Goal: Task Accomplishment & Management: Manage account settings

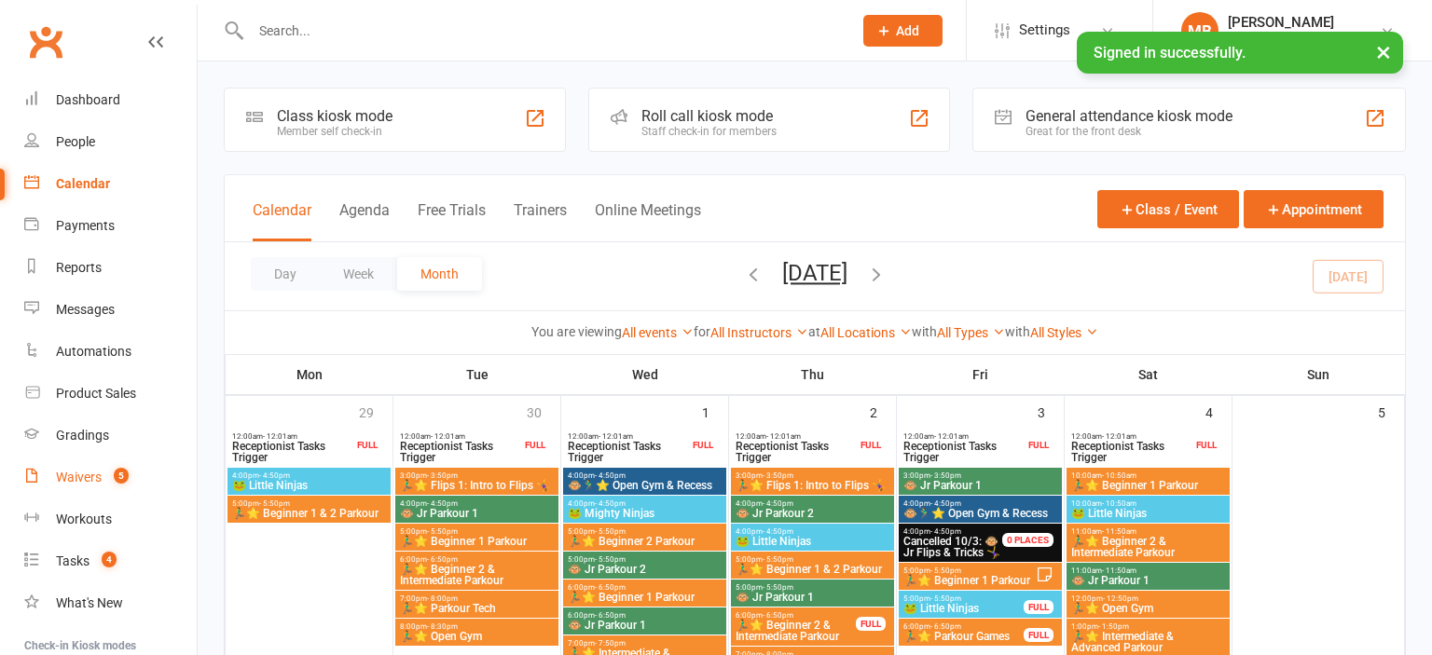
click at [76, 480] on div "Waivers" at bounding box center [79, 477] width 46 height 15
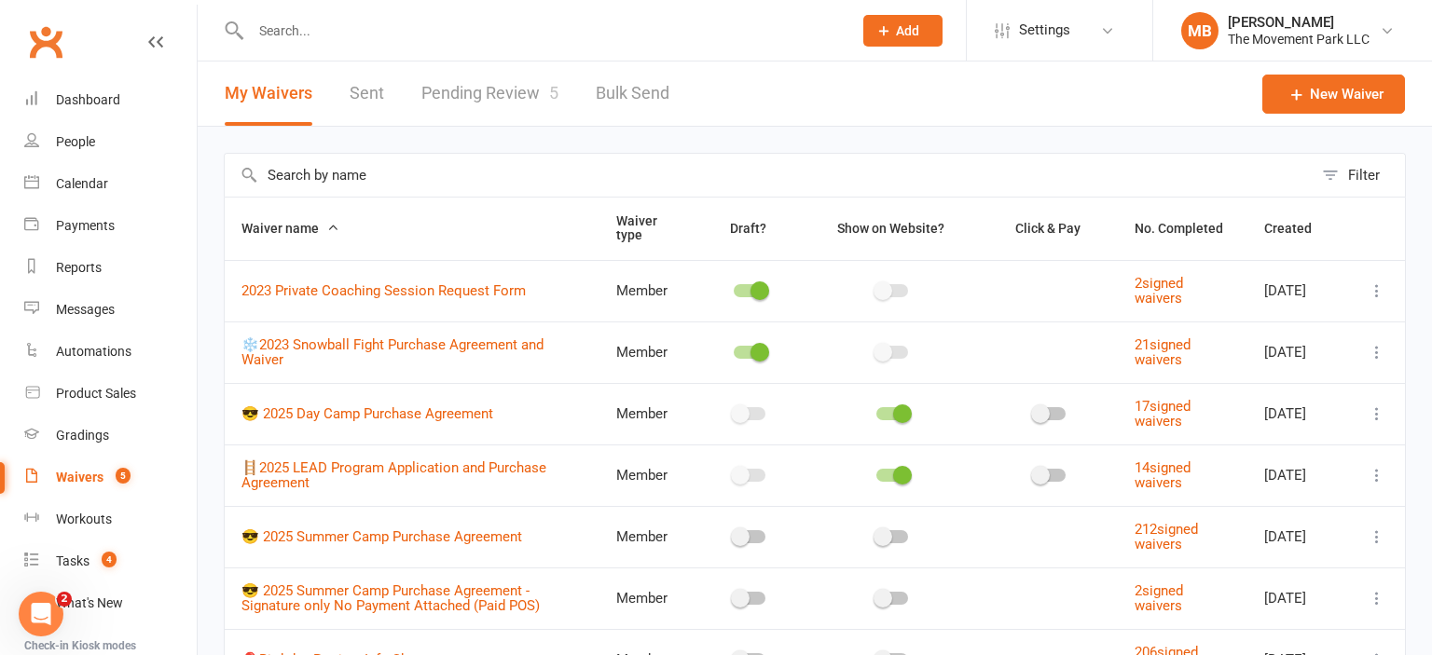
click at [504, 91] on link "Pending Review 5" at bounding box center [489, 94] width 137 height 64
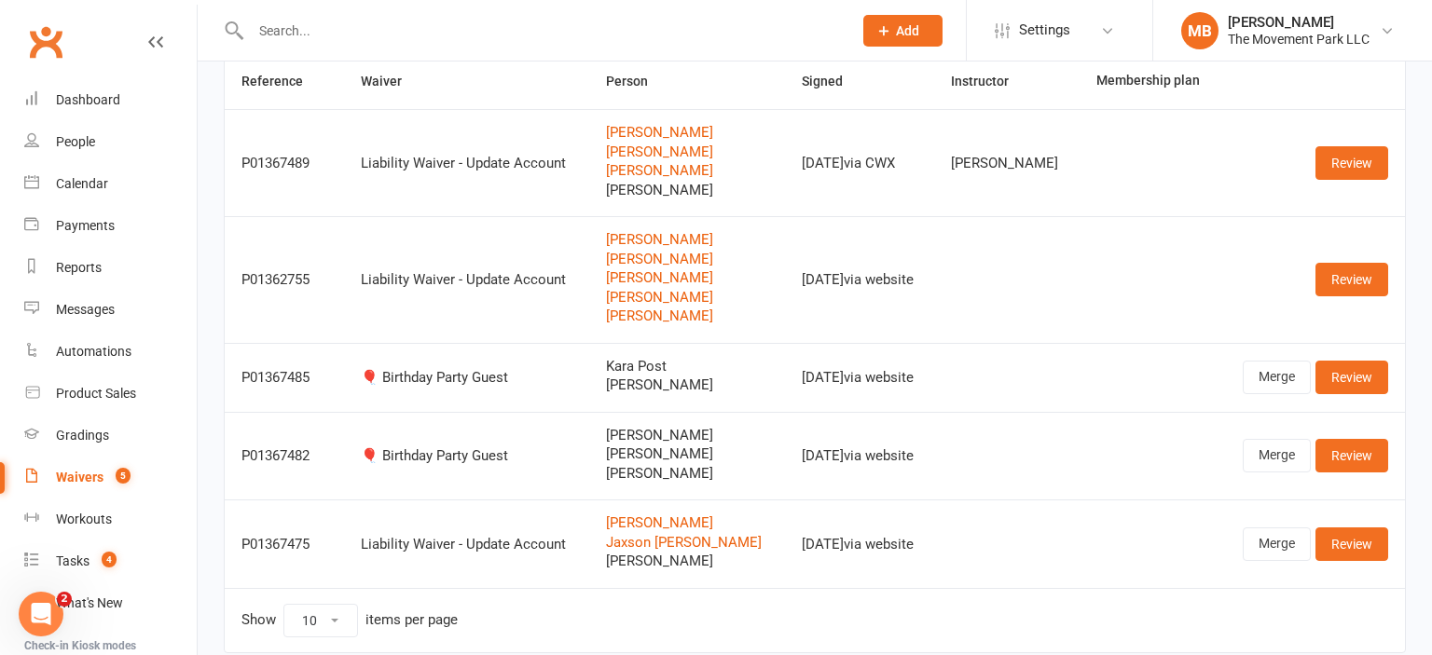
scroll to position [189, 0]
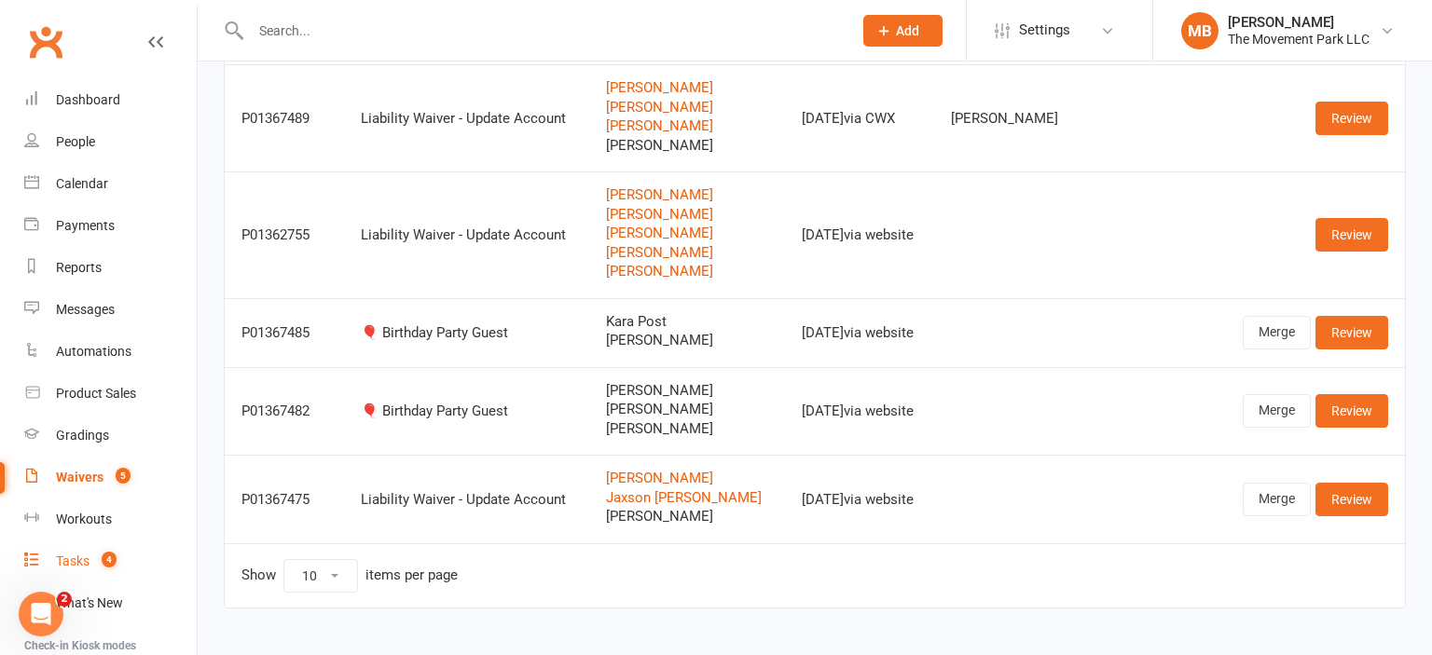
click at [88, 559] on div "Tasks" at bounding box center [73, 561] width 34 height 15
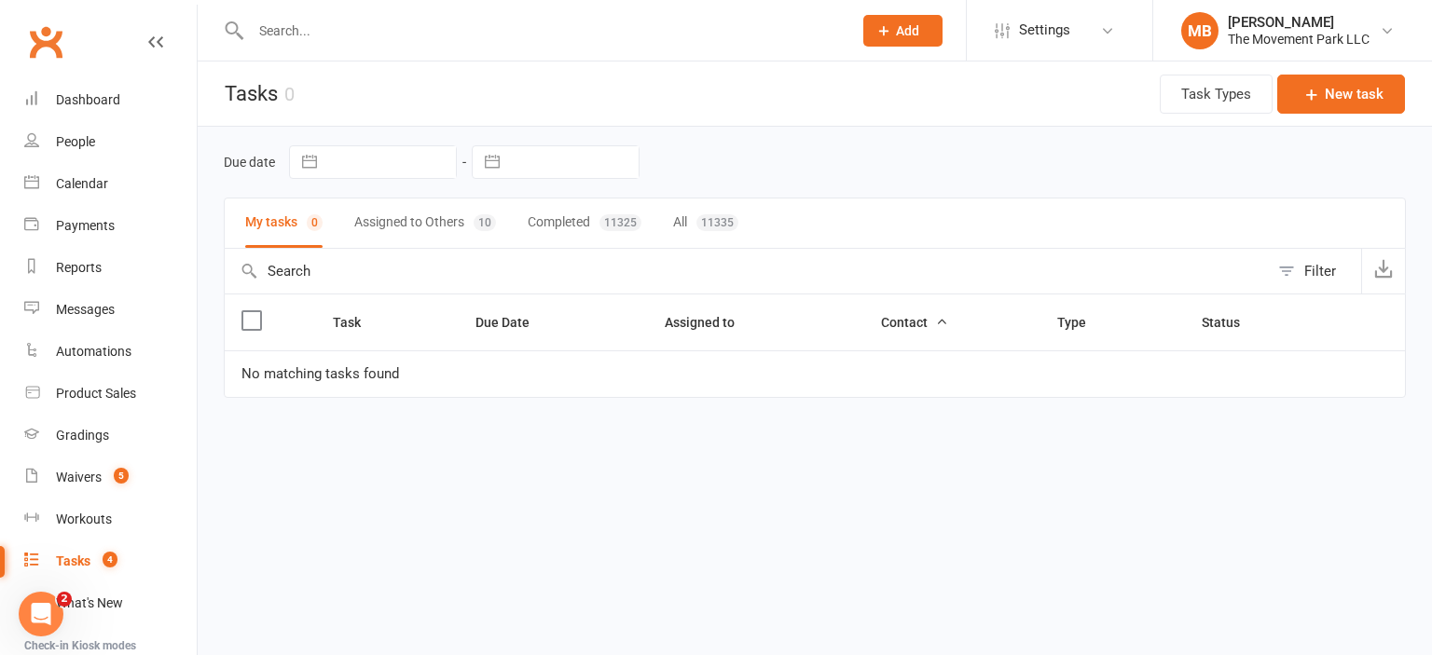
click at [447, 224] on button "Assigned to Others 10" at bounding box center [425, 223] width 142 height 49
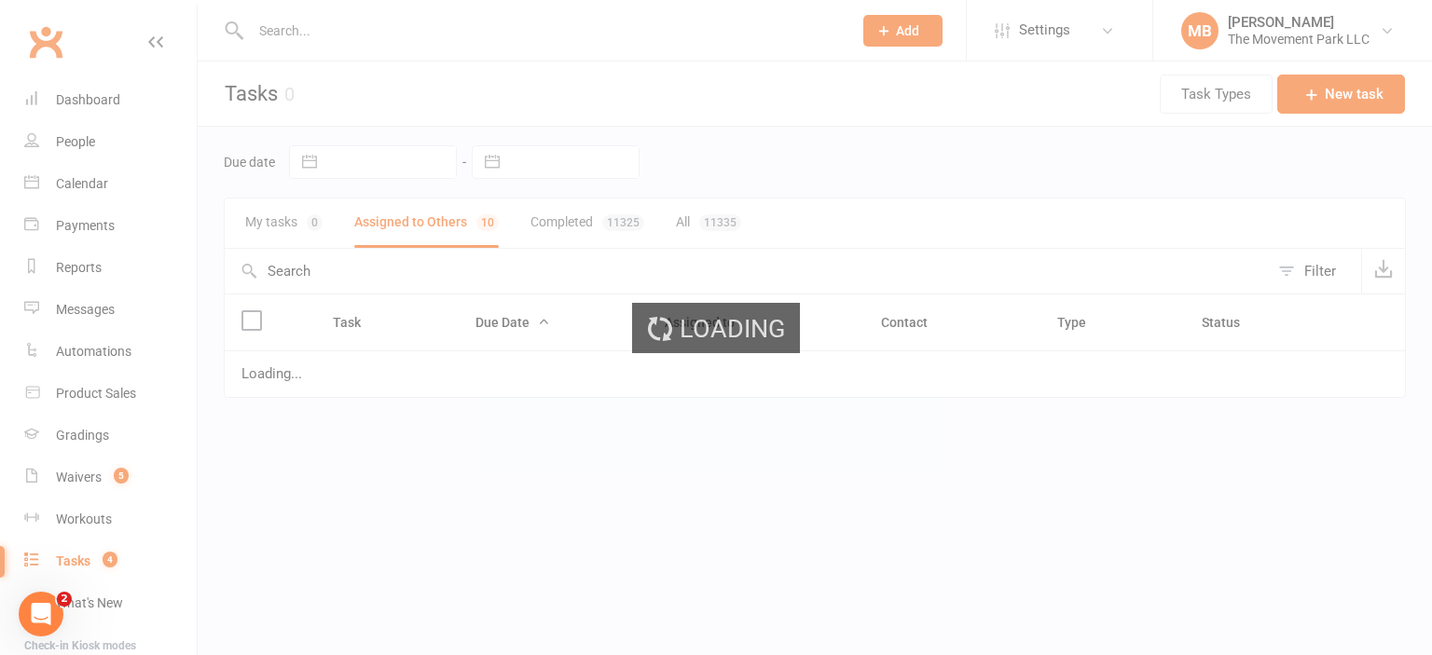
select select "started"
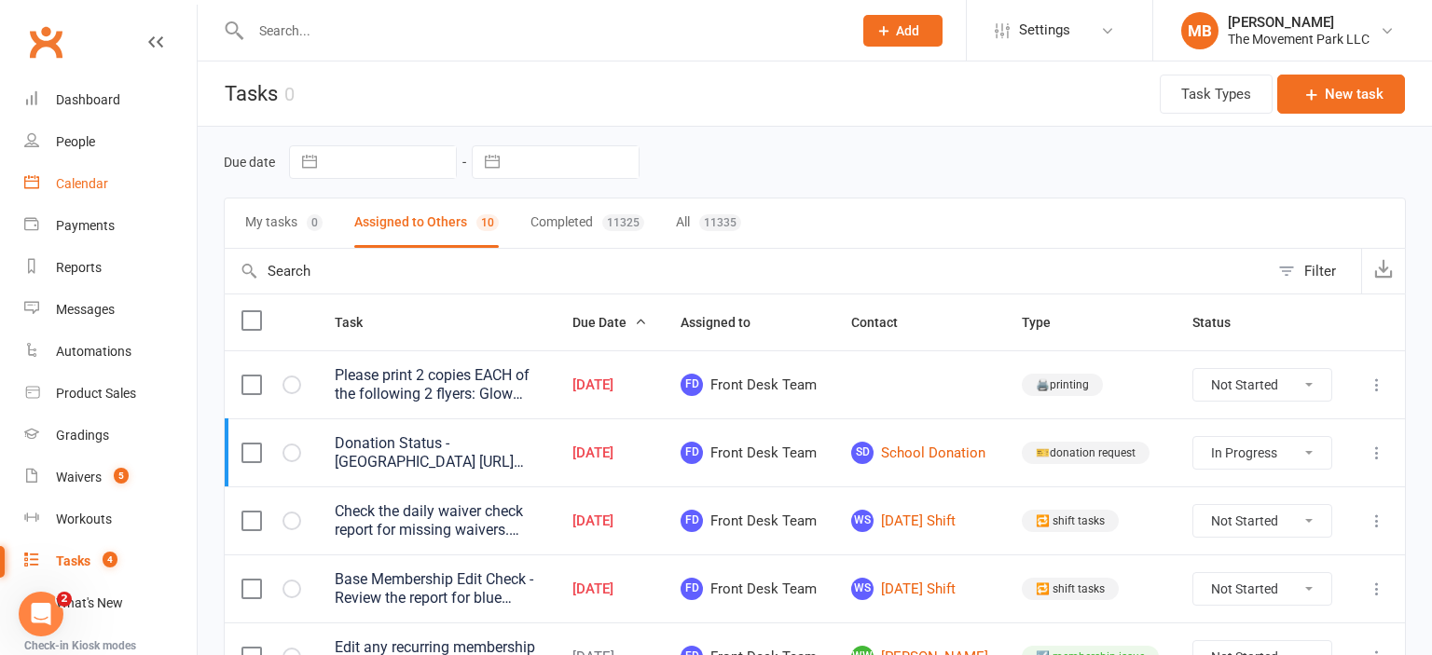
click at [103, 182] on div "Calendar" at bounding box center [82, 183] width 52 height 15
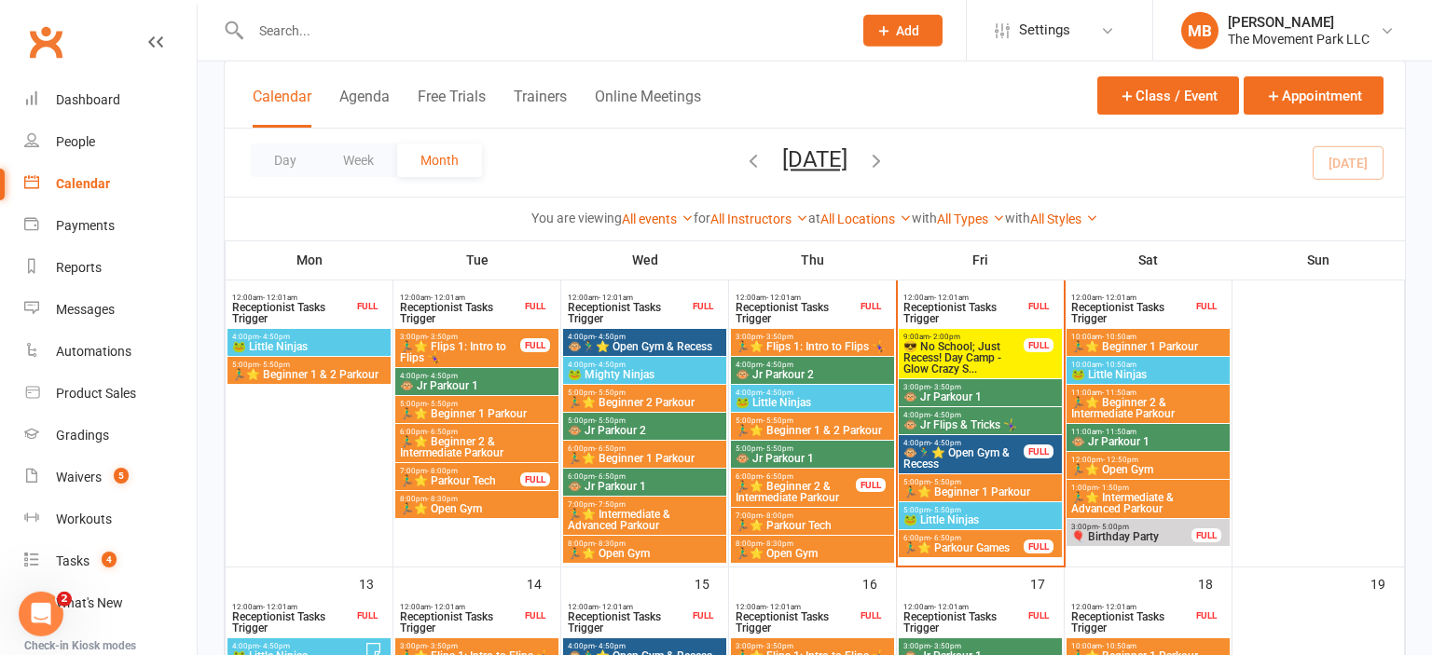
scroll to position [561, 0]
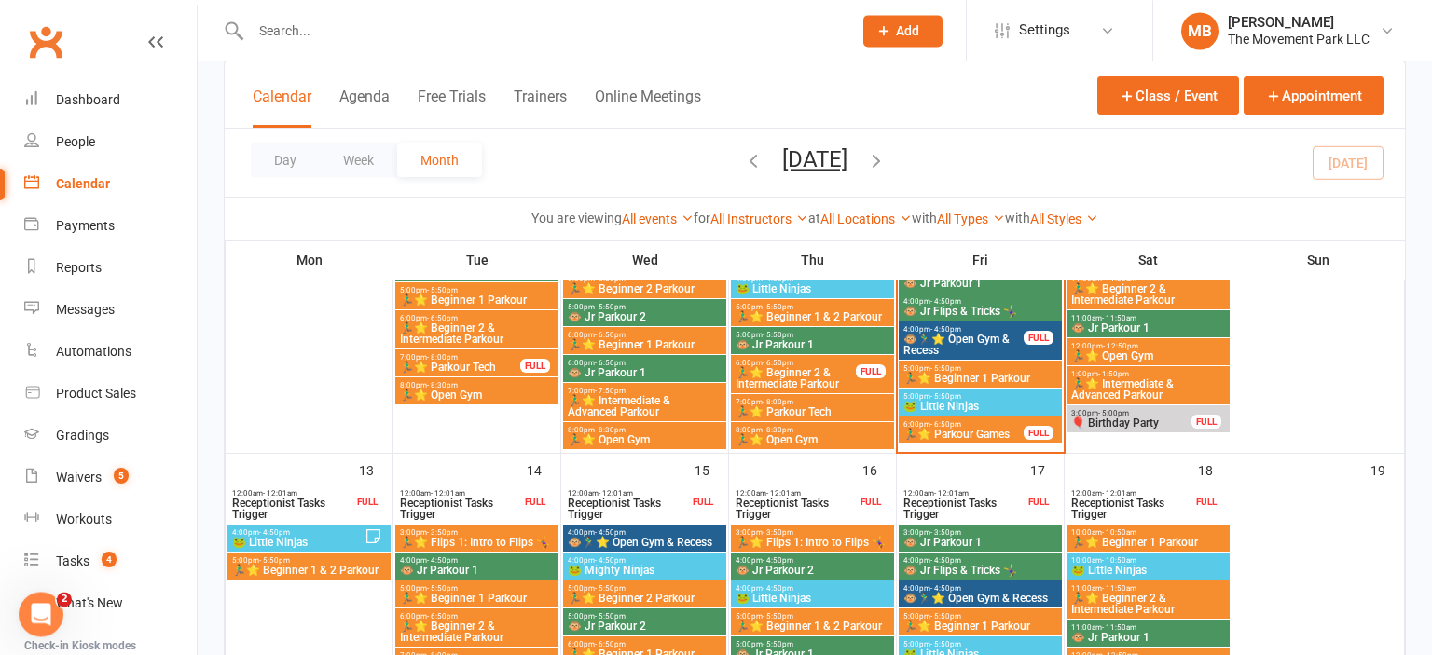
click at [1419, 283] on div "Class kiosk mode Member self check-in Roll call kiosk mode Staff check-in for m…" at bounding box center [815, 649] width 1234 height 2299
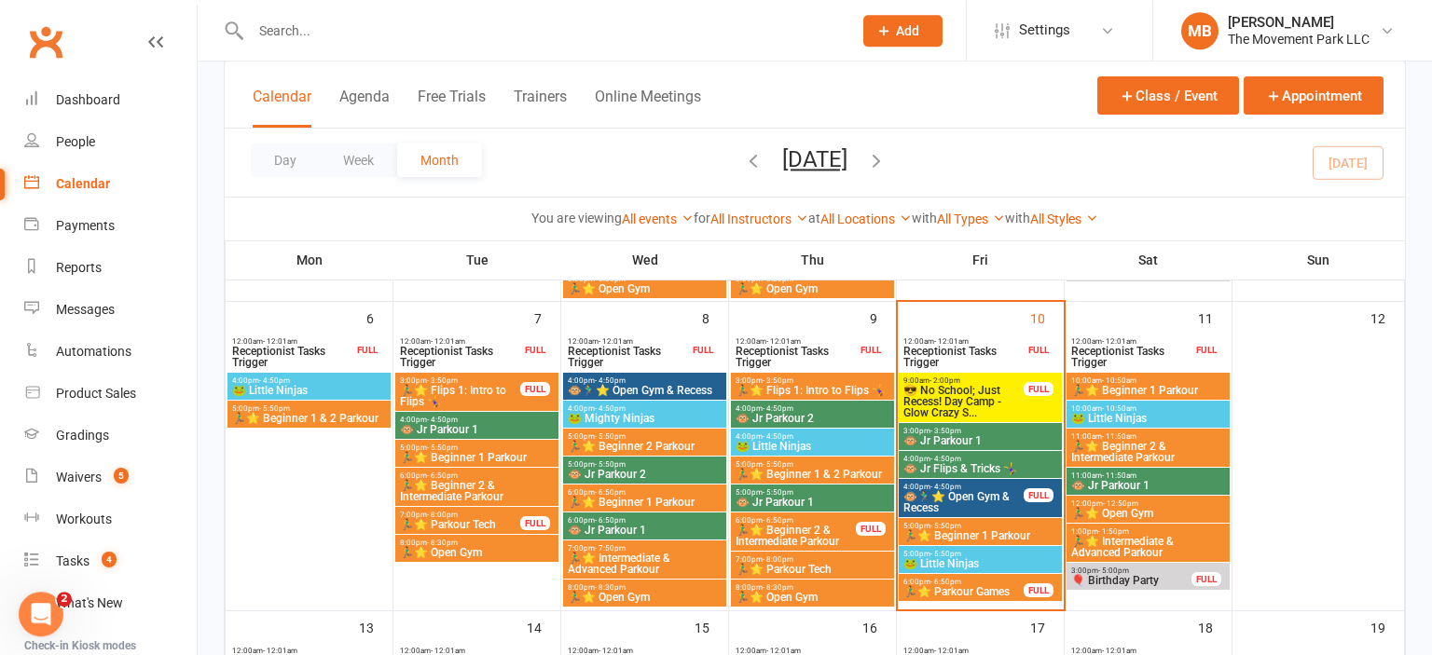
scroll to position [406, 0]
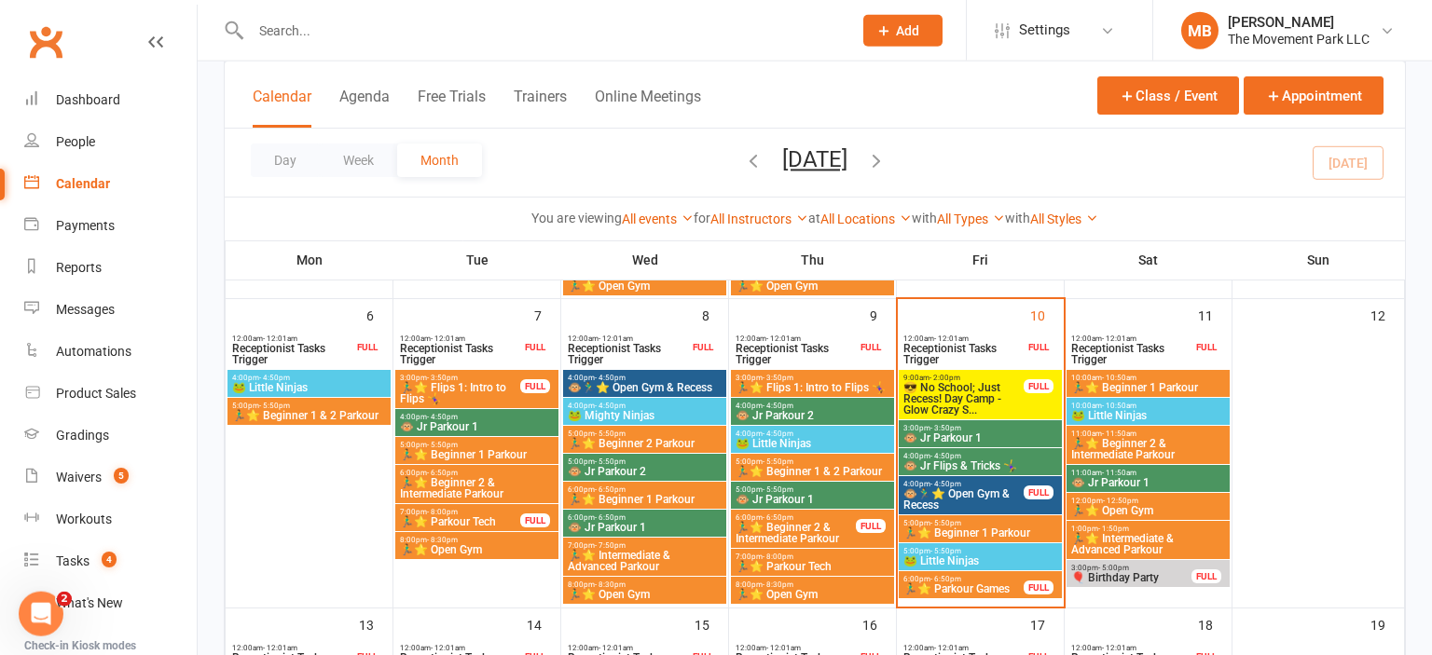
click at [962, 386] on span "😎 No School; Just Recess! Day Camp - Glow Crazy S..." at bounding box center [963, 399] width 122 height 34
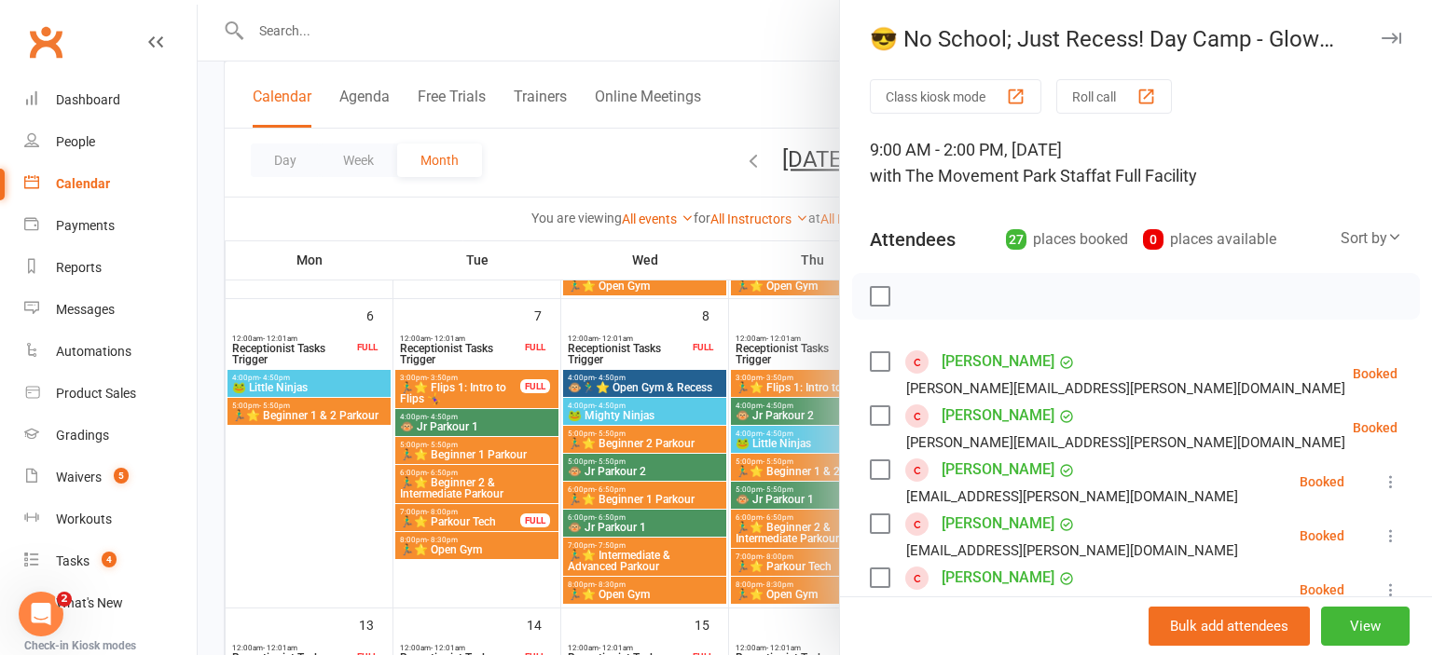
click at [318, 549] on div at bounding box center [815, 327] width 1234 height 655
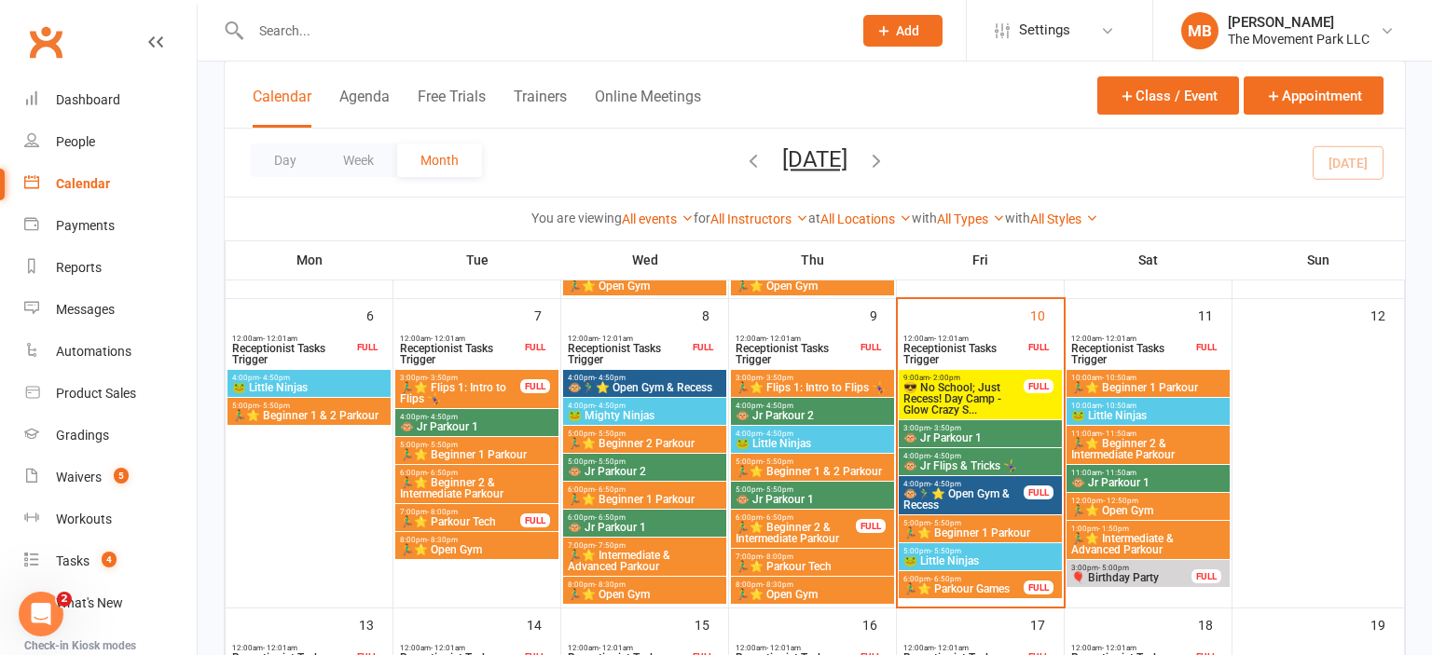
scroll to position [810, 0]
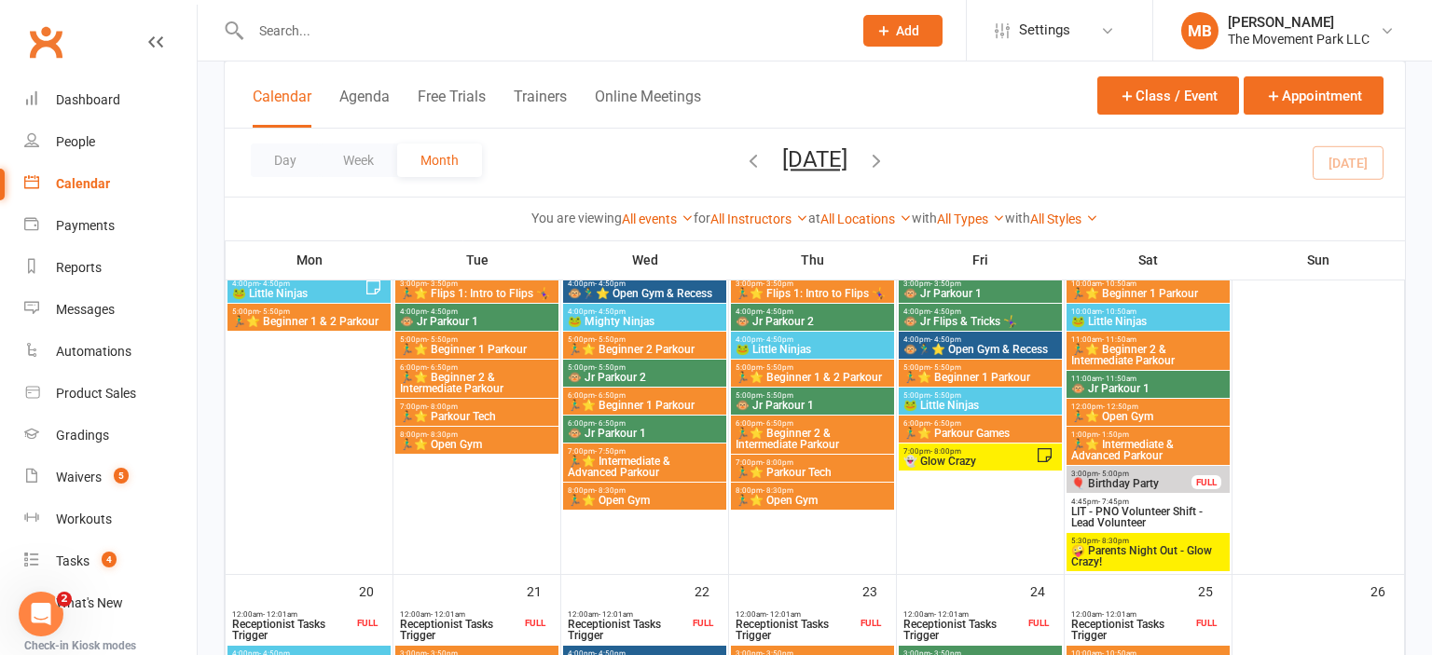
click at [952, 447] on span "- 8:00pm" at bounding box center [945, 451] width 31 height 8
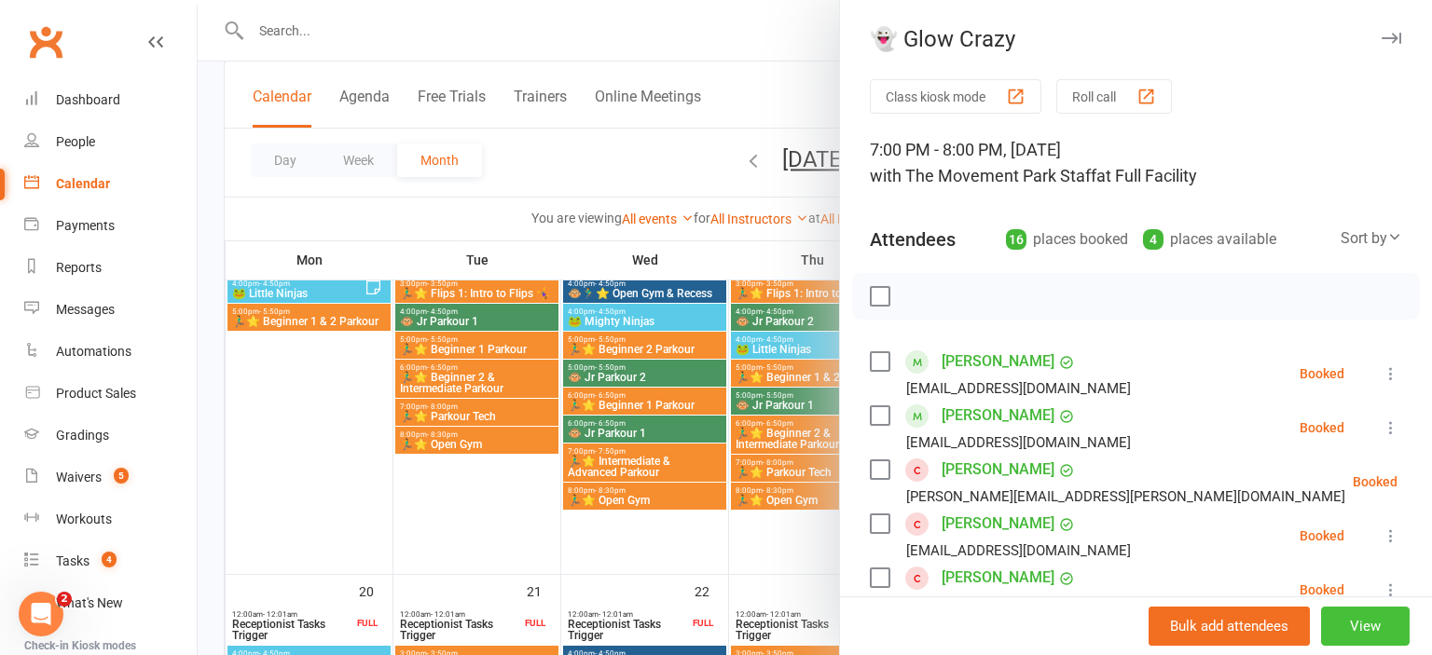
click at [1378, 633] on button "View" at bounding box center [1365, 626] width 89 height 39
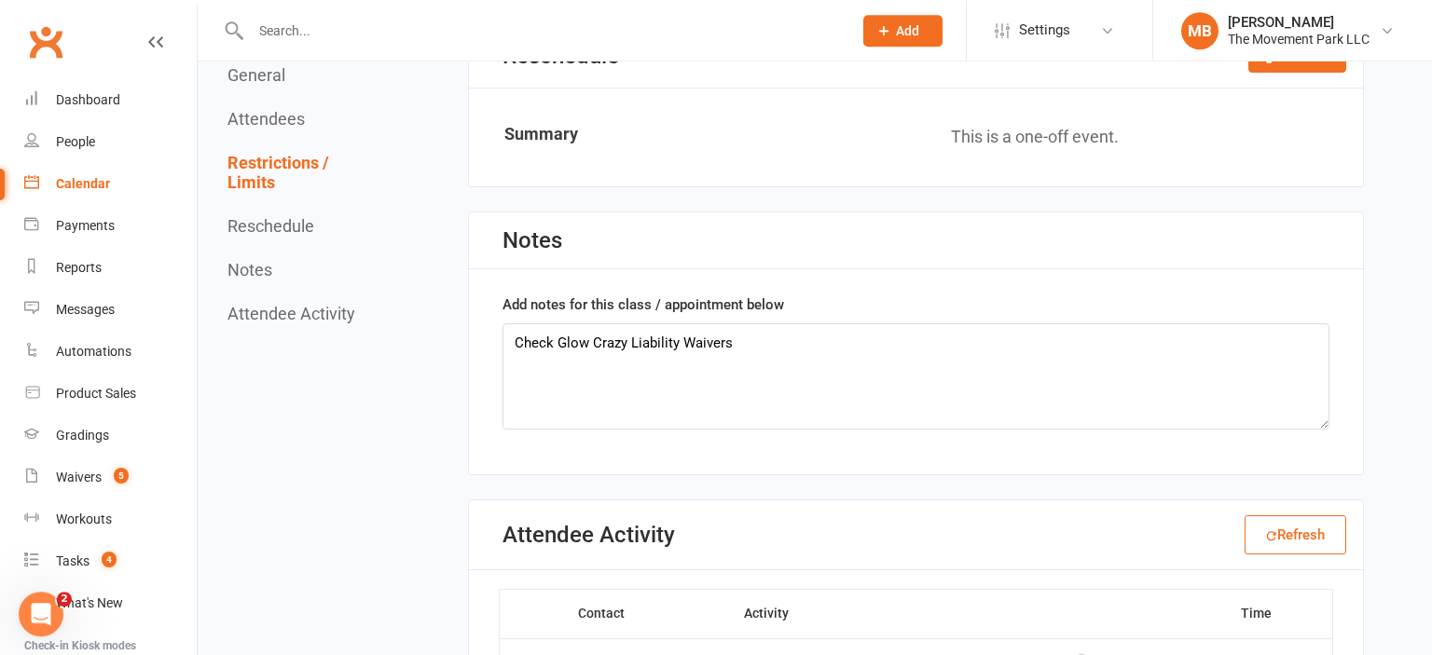
scroll to position [3367, 0]
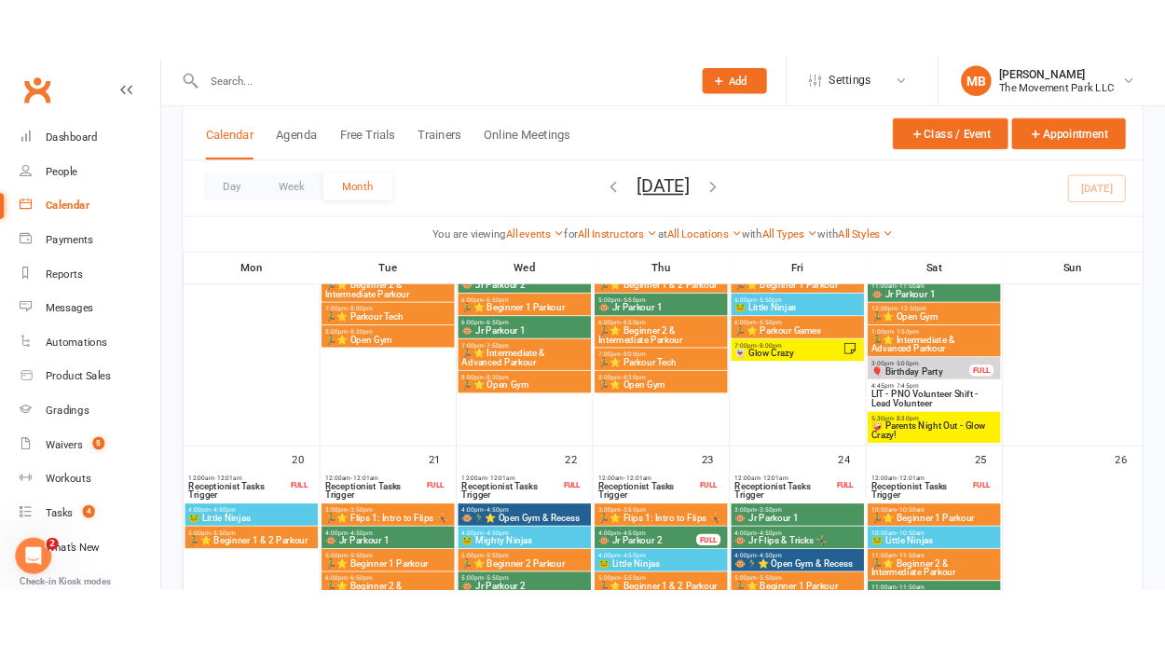
scroll to position [966, 0]
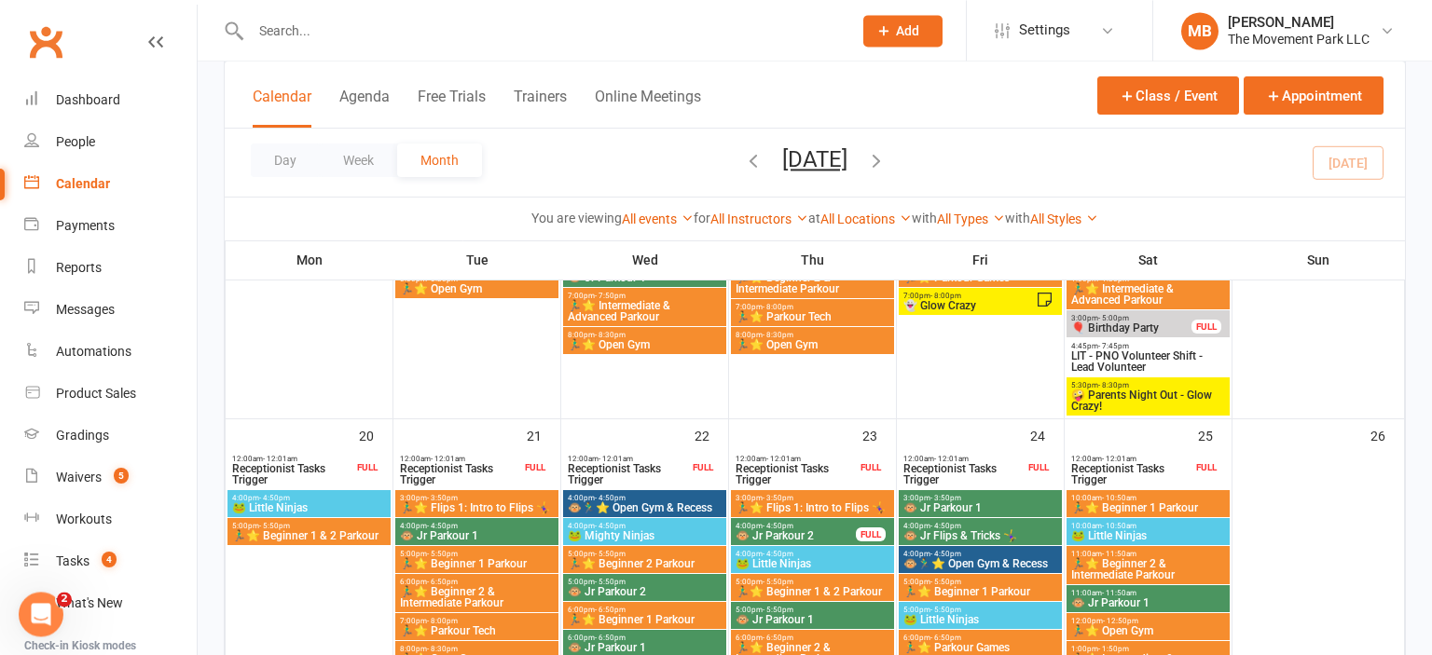
click at [1184, 398] on span "🤪 Parents Night Out - Glow Crazy!" at bounding box center [1148, 401] width 156 height 22
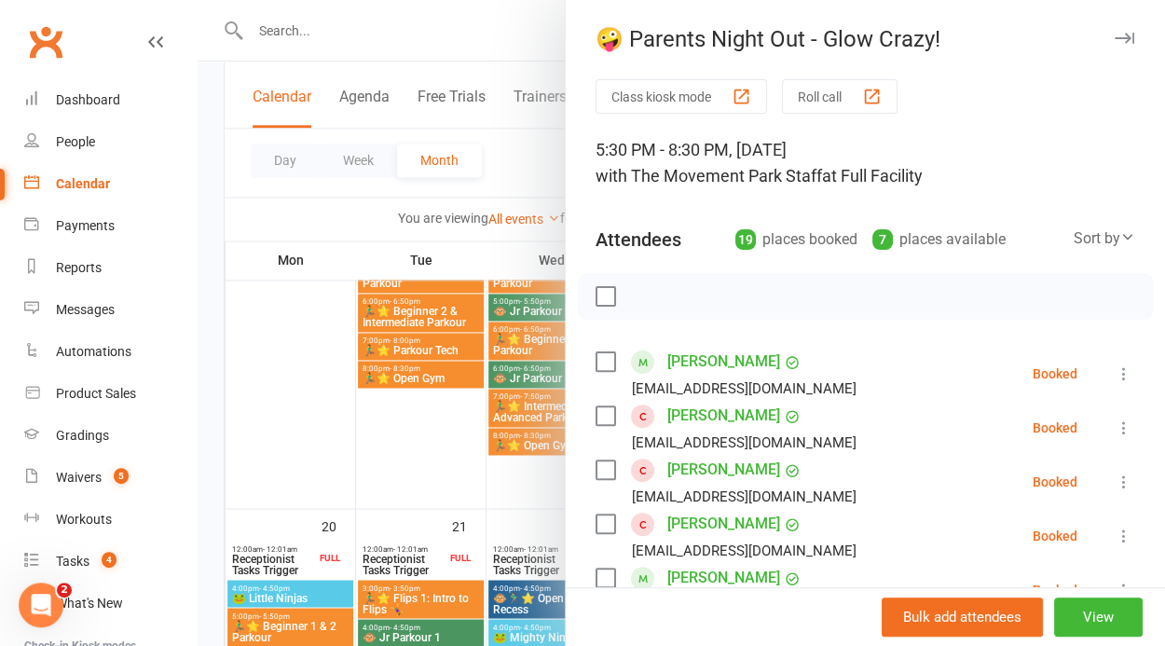
click at [405, 420] on div at bounding box center [682, 323] width 968 height 646
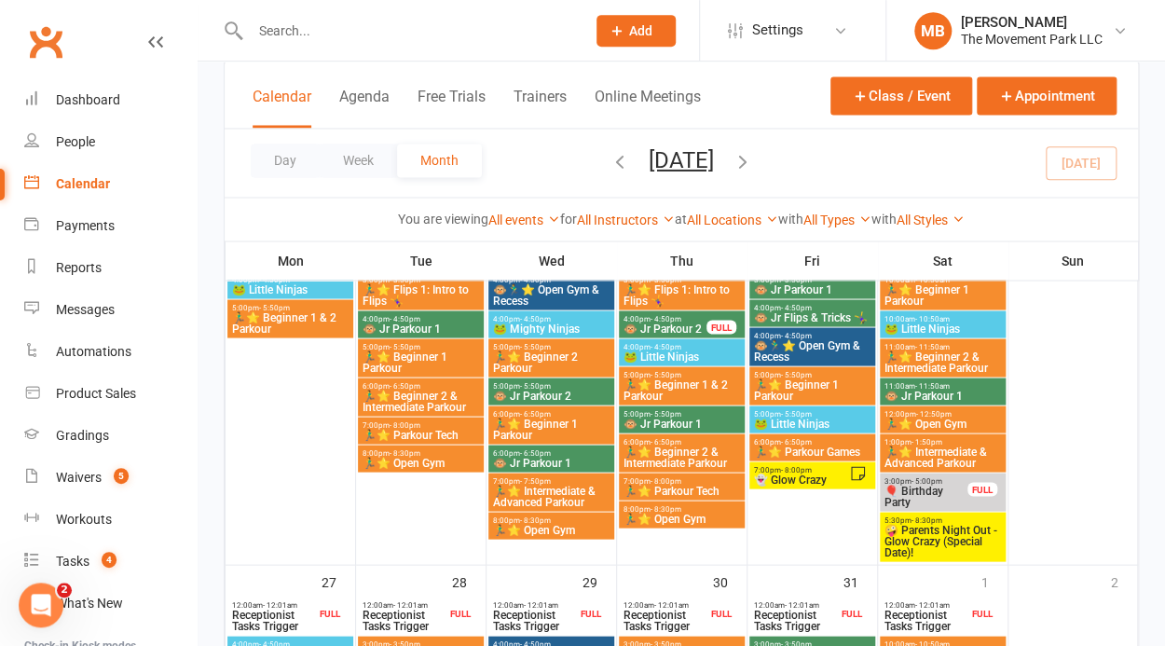
scroll to position [1363, 0]
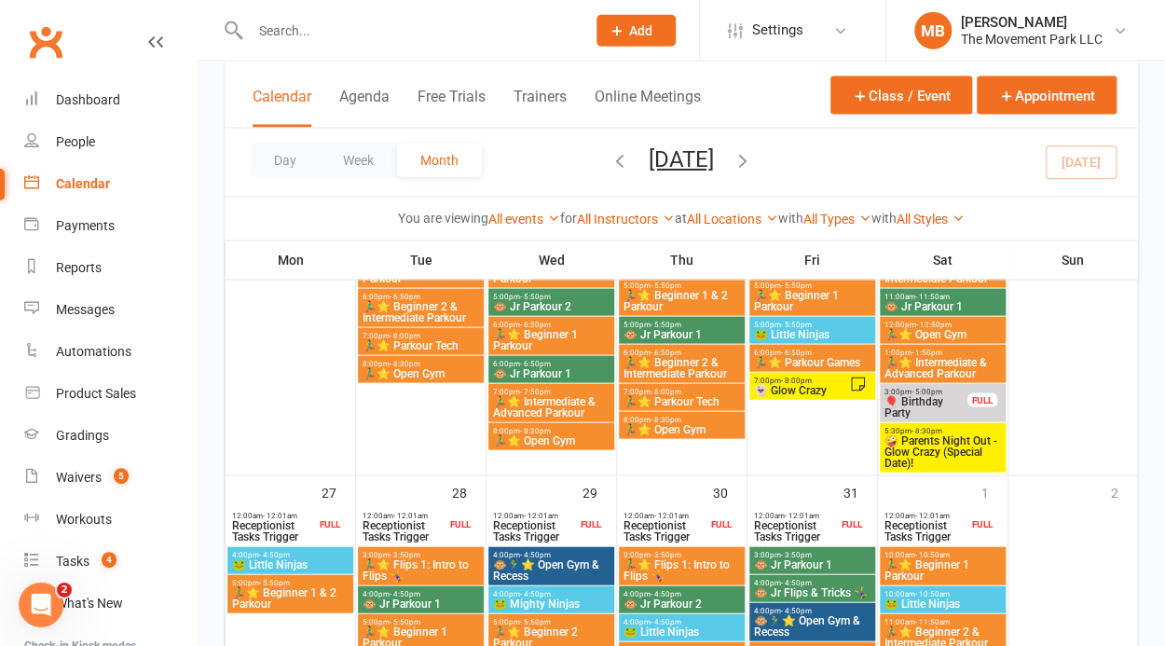
click at [811, 391] on span "👻 Glow Crazy" at bounding box center [801, 390] width 96 height 11
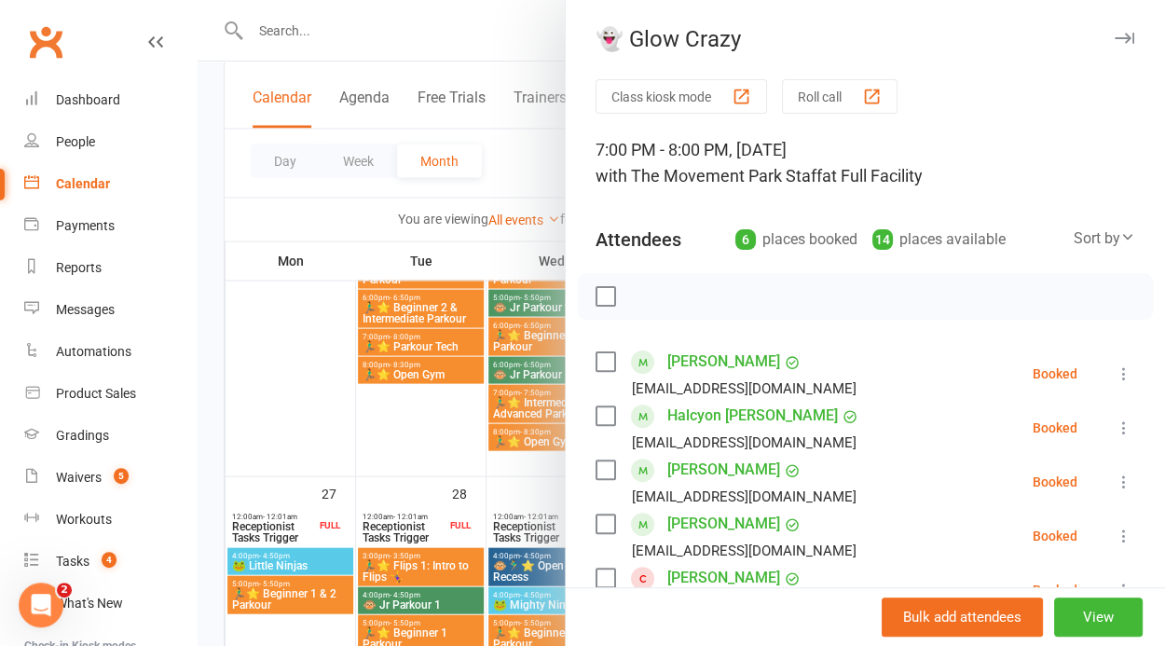
click at [311, 424] on div at bounding box center [682, 323] width 968 height 646
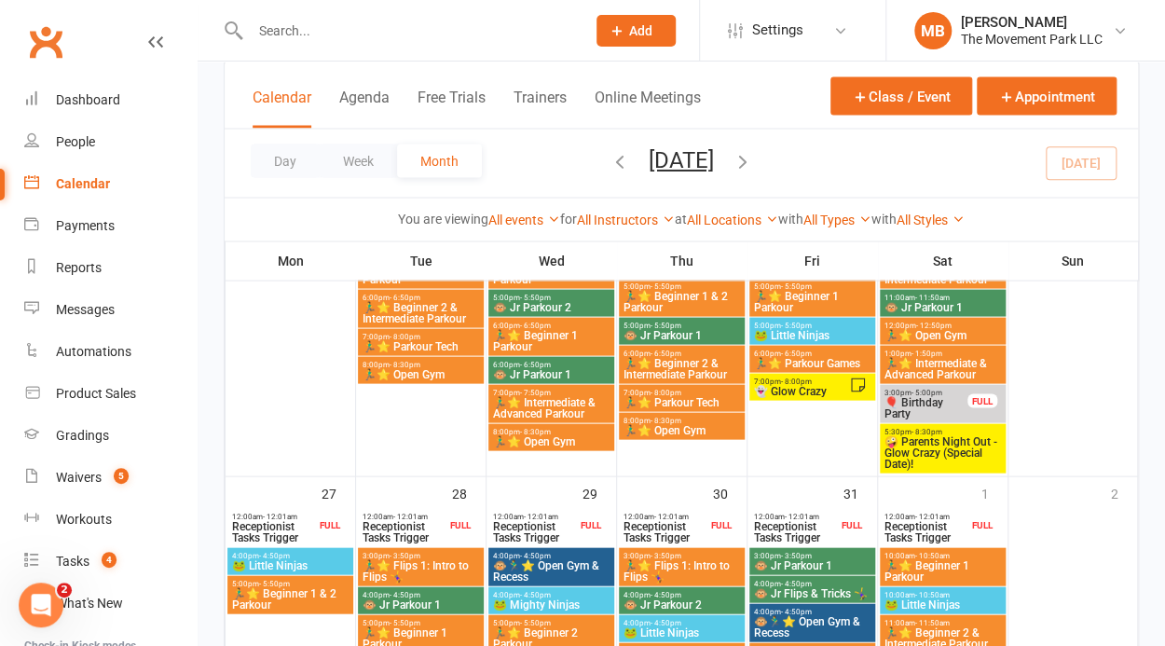
click at [946, 444] on span "🤪 Parents Night Out - Glow Crazy (Special Date)!" at bounding box center [943, 452] width 118 height 34
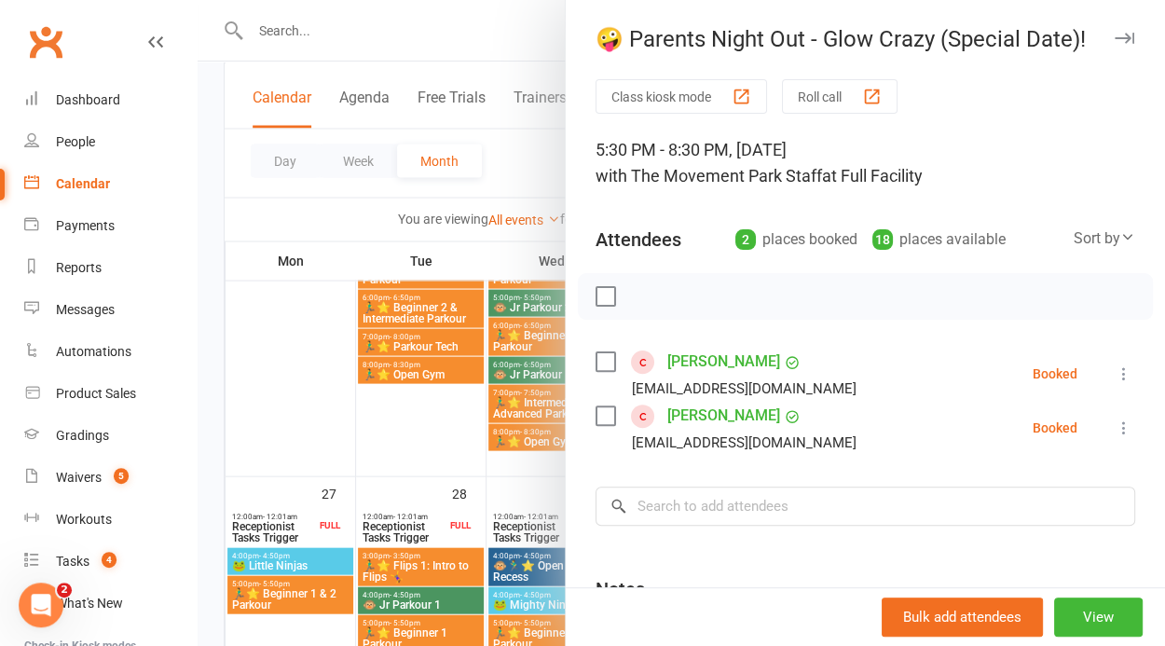
click at [365, 416] on div at bounding box center [682, 323] width 968 height 646
